Goal: Information Seeking & Learning: Learn about a topic

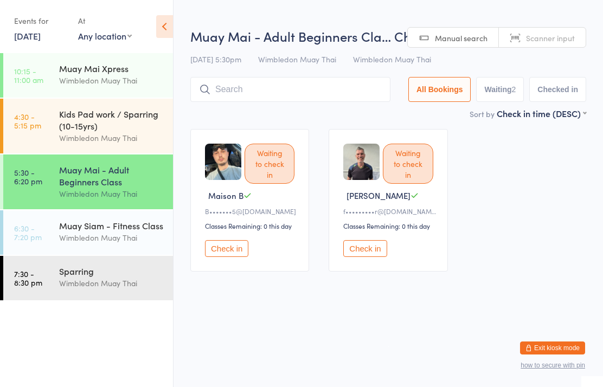
click at [100, 82] on div "Wimbledon Muay Thai" at bounding box center [111, 80] width 105 height 12
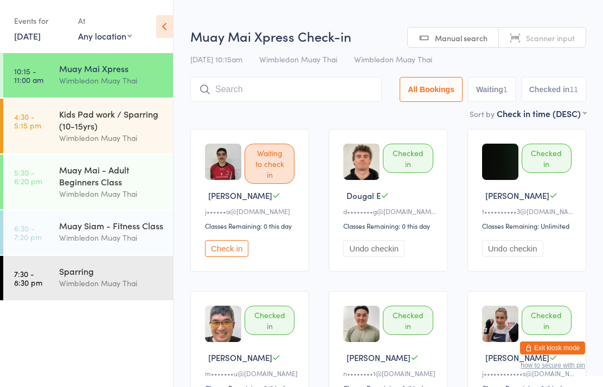
click at [85, 177] on div "Muay Mai - Adult Beginners Class" at bounding box center [111, 176] width 105 height 24
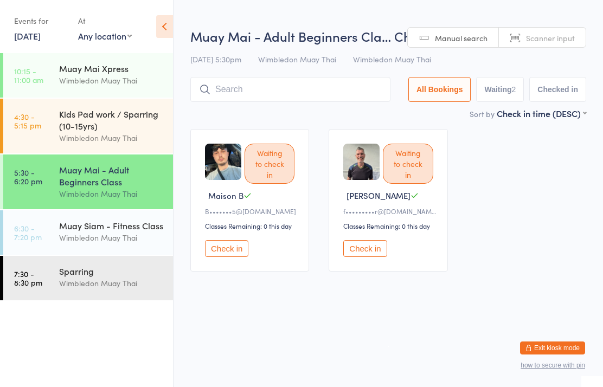
click at [85, 239] on div "Wimbledon Muay Thai" at bounding box center [111, 238] width 105 height 12
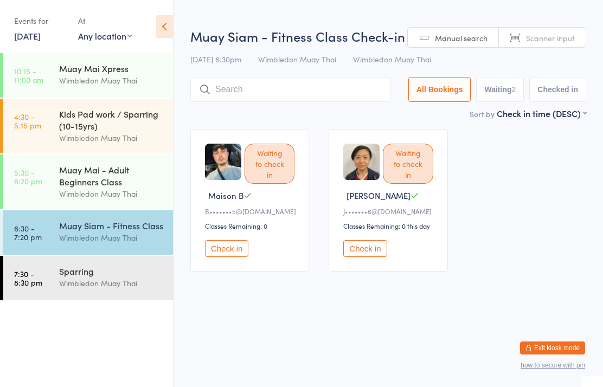
click at [81, 282] on div "Wimbledon Muay Thai" at bounding box center [111, 283] width 105 height 12
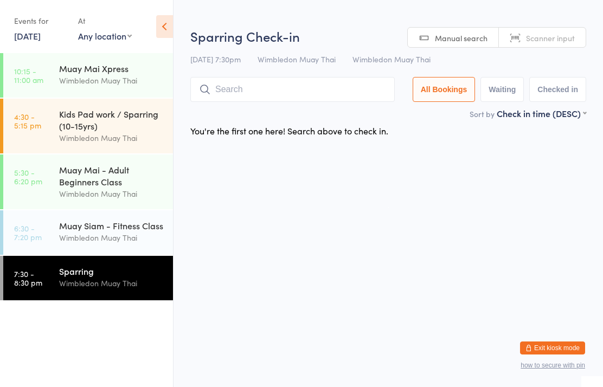
click at [91, 188] on div "Muay Mai - Adult Beginners Class" at bounding box center [111, 176] width 105 height 24
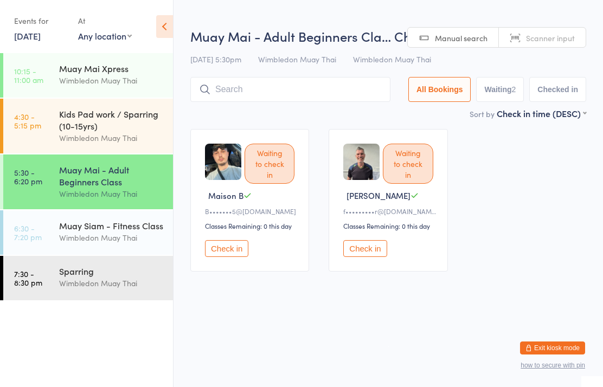
click at [94, 232] on div "Muay Siam - Fitness Class" at bounding box center [111, 226] width 105 height 12
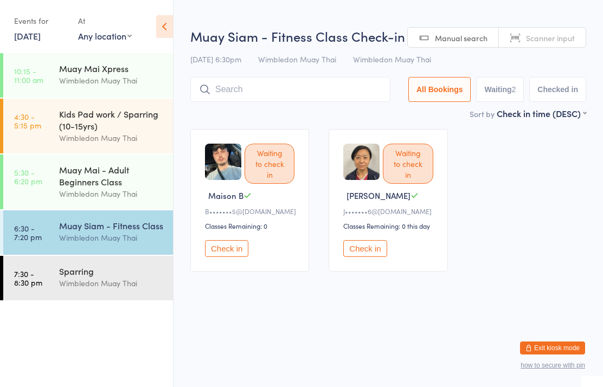
click at [94, 290] on div "Wimbledon Muay Thai" at bounding box center [111, 283] width 105 height 12
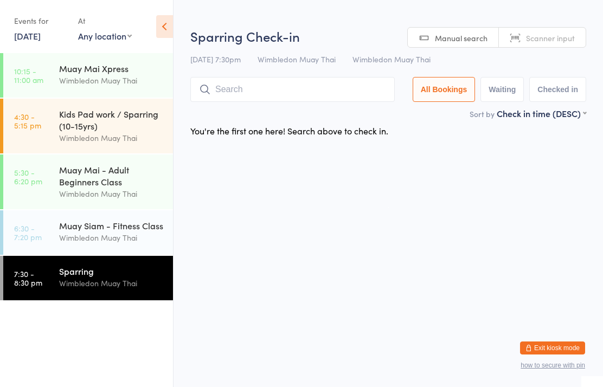
click at [98, 135] on div "Wimbledon Muay Thai" at bounding box center [111, 138] width 105 height 12
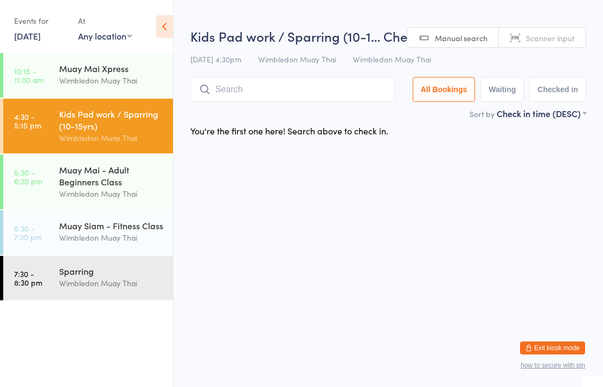
click at [65, 68] on div "Muay Mai Xpress" at bounding box center [111, 68] width 105 height 12
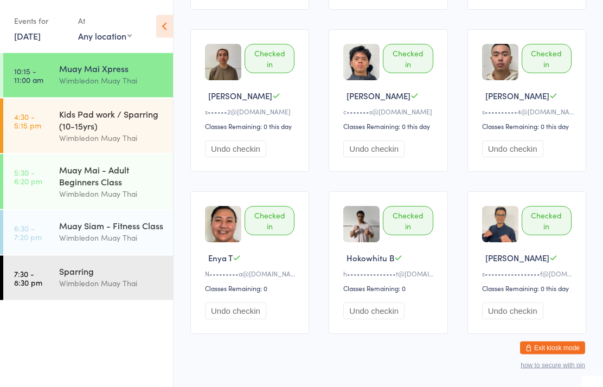
scroll to position [426, 0]
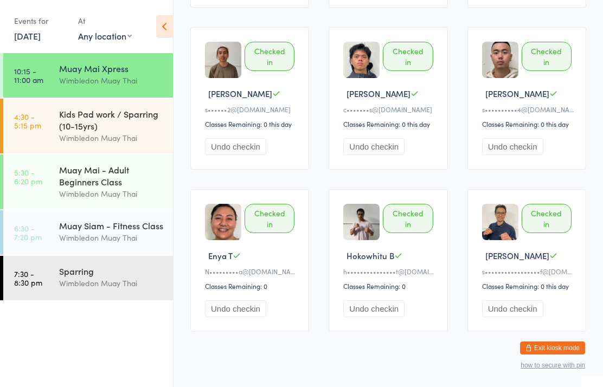
click at [50, 115] on link "4:30 - 5:15 pm Kids Pad work / Sparring (10-15yrs) Wimbledon Muay Thai" at bounding box center [88, 126] width 170 height 55
